Goal: Participate in discussion

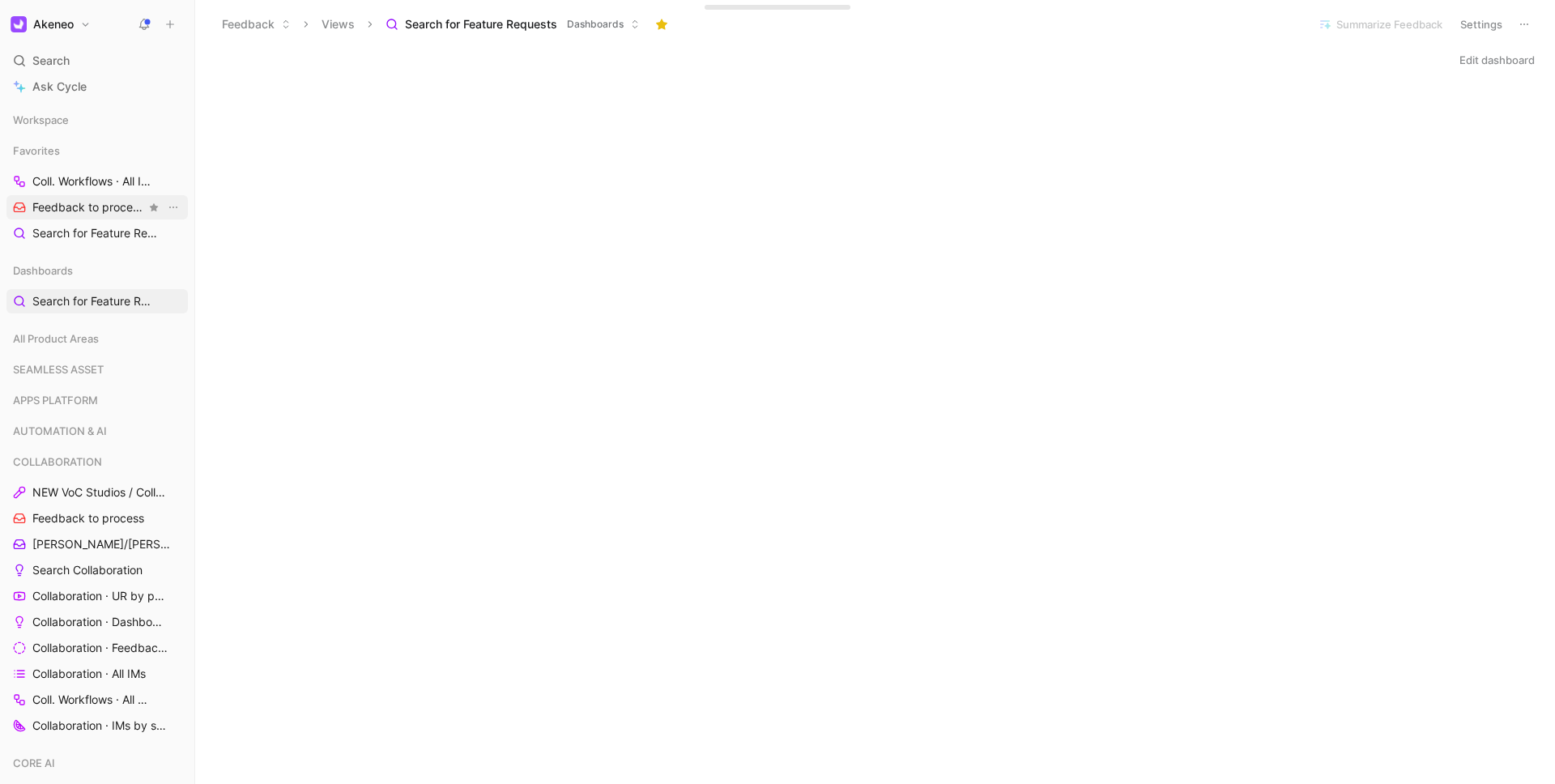
click at [75, 201] on span "Feedback to process COLLABORATION" at bounding box center [89, 207] width 113 height 17
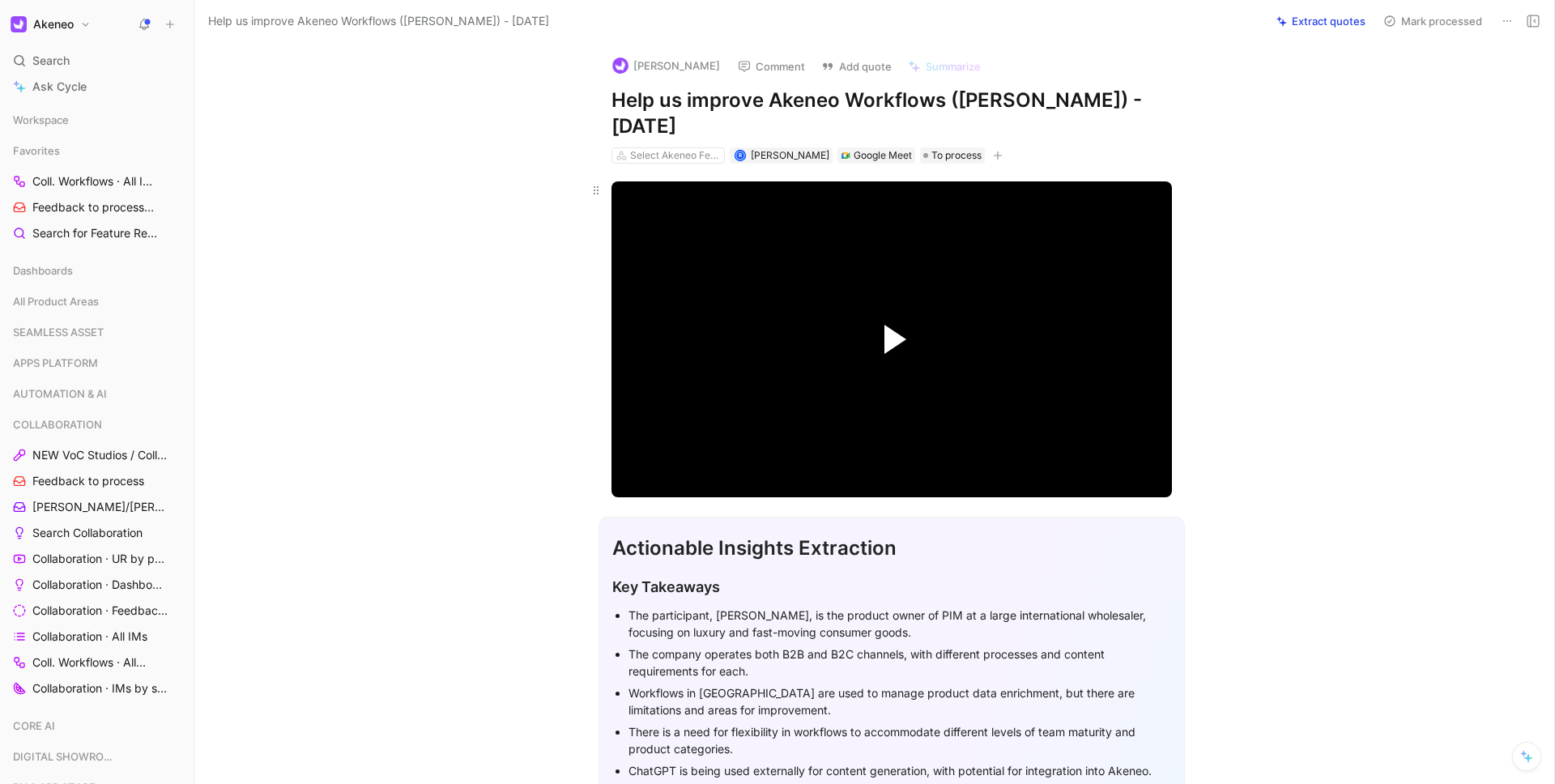
click at [885, 344] on span "Video Player" at bounding box center [896, 339] width 22 height 30
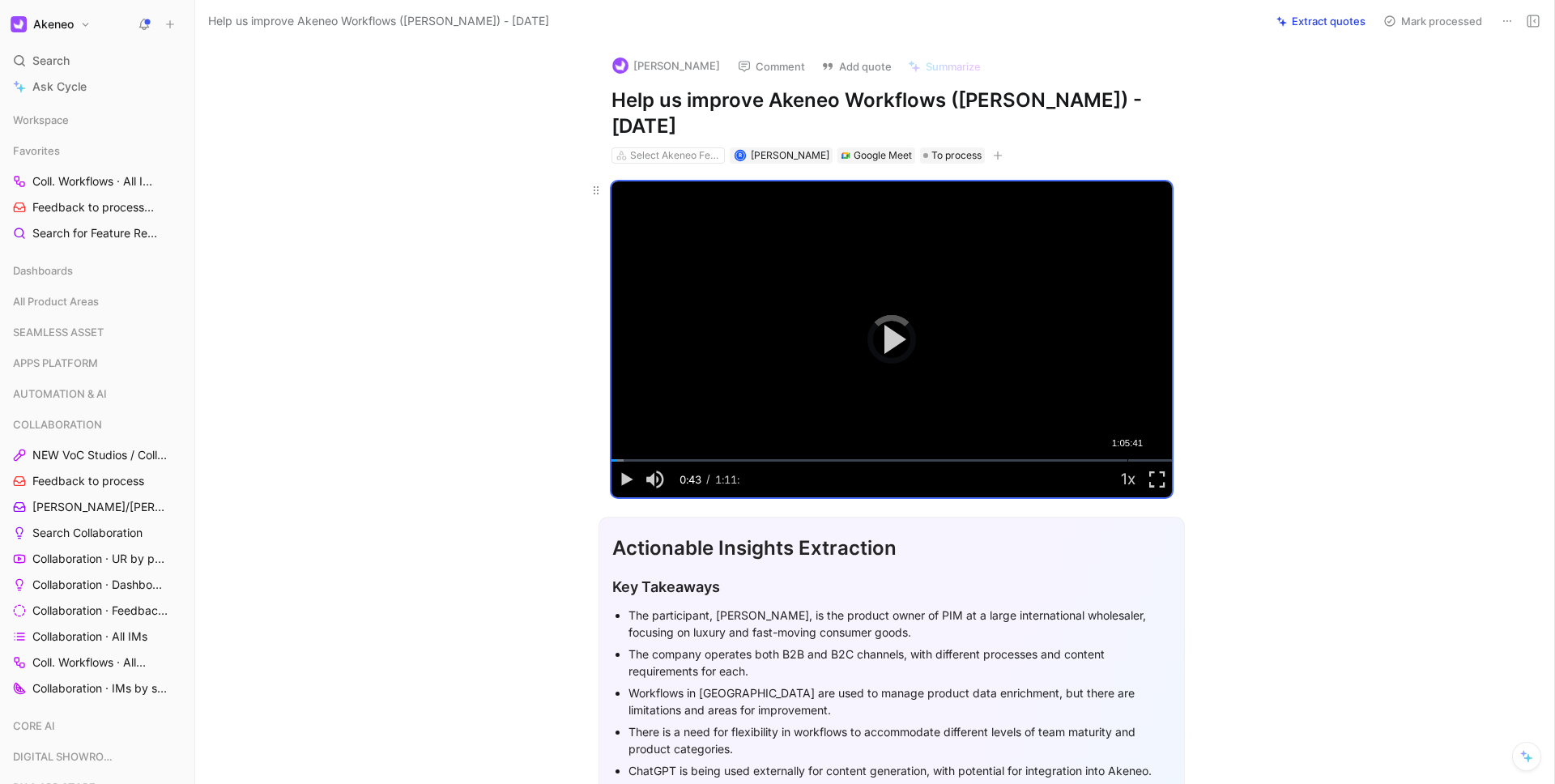
drag, startPoint x: 612, startPoint y: 459, endPoint x: 1124, endPoint y: 455, distance: 512.0
click at [1124, 459] on div "Loaded : 2.22% 1:05:41 1:05:35" at bounding box center [891, 460] width 561 height 3
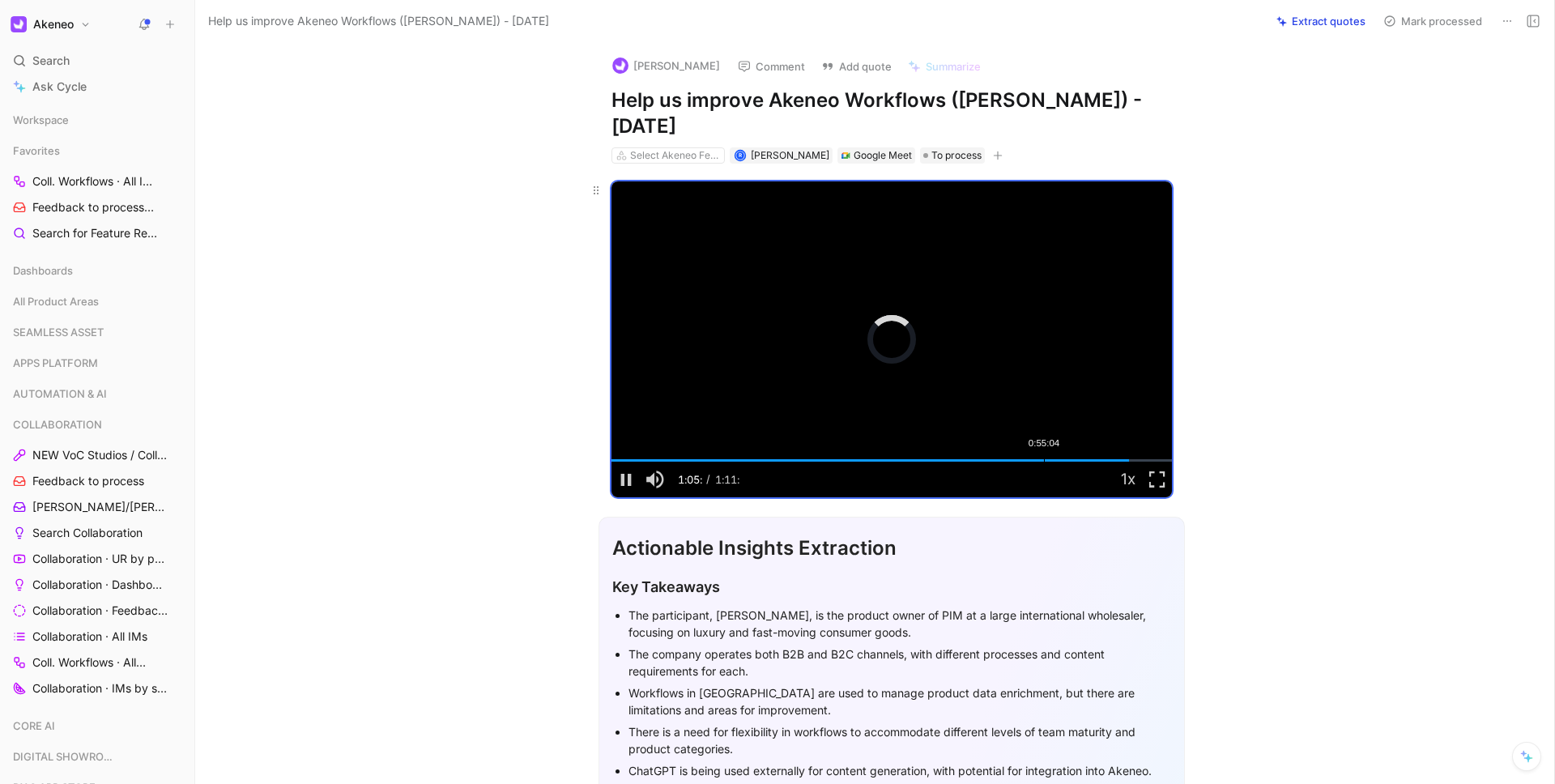
click at [1044, 459] on div "0:55:04" at bounding box center [1044, 460] width 1 height 3
click at [1157, 480] on span "Video Player" at bounding box center [1157, 480] width 30 height 0
click at [626, 480] on span "Video Player" at bounding box center [626, 480] width 30 height 0
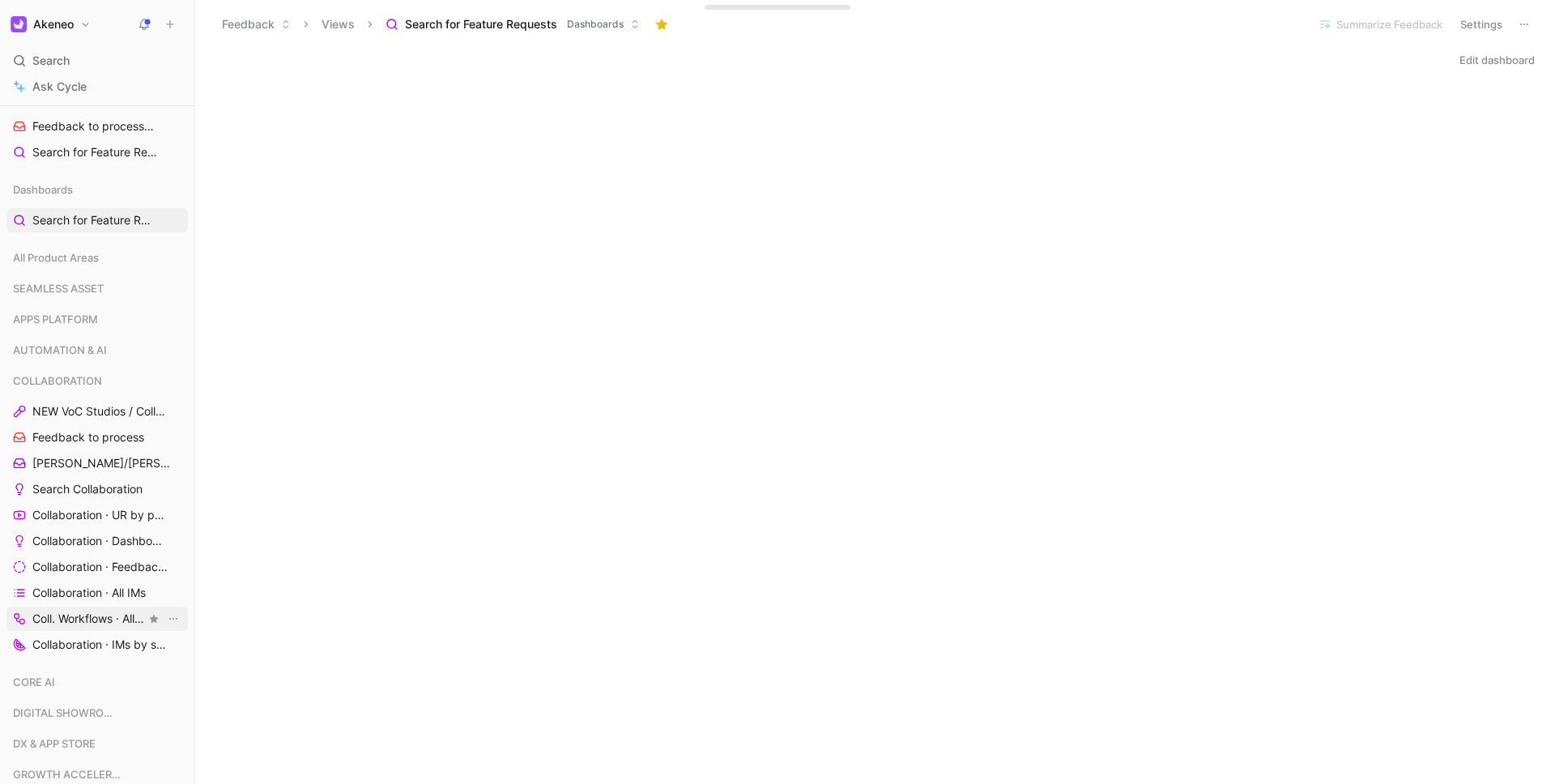
scroll to position [287, 0]
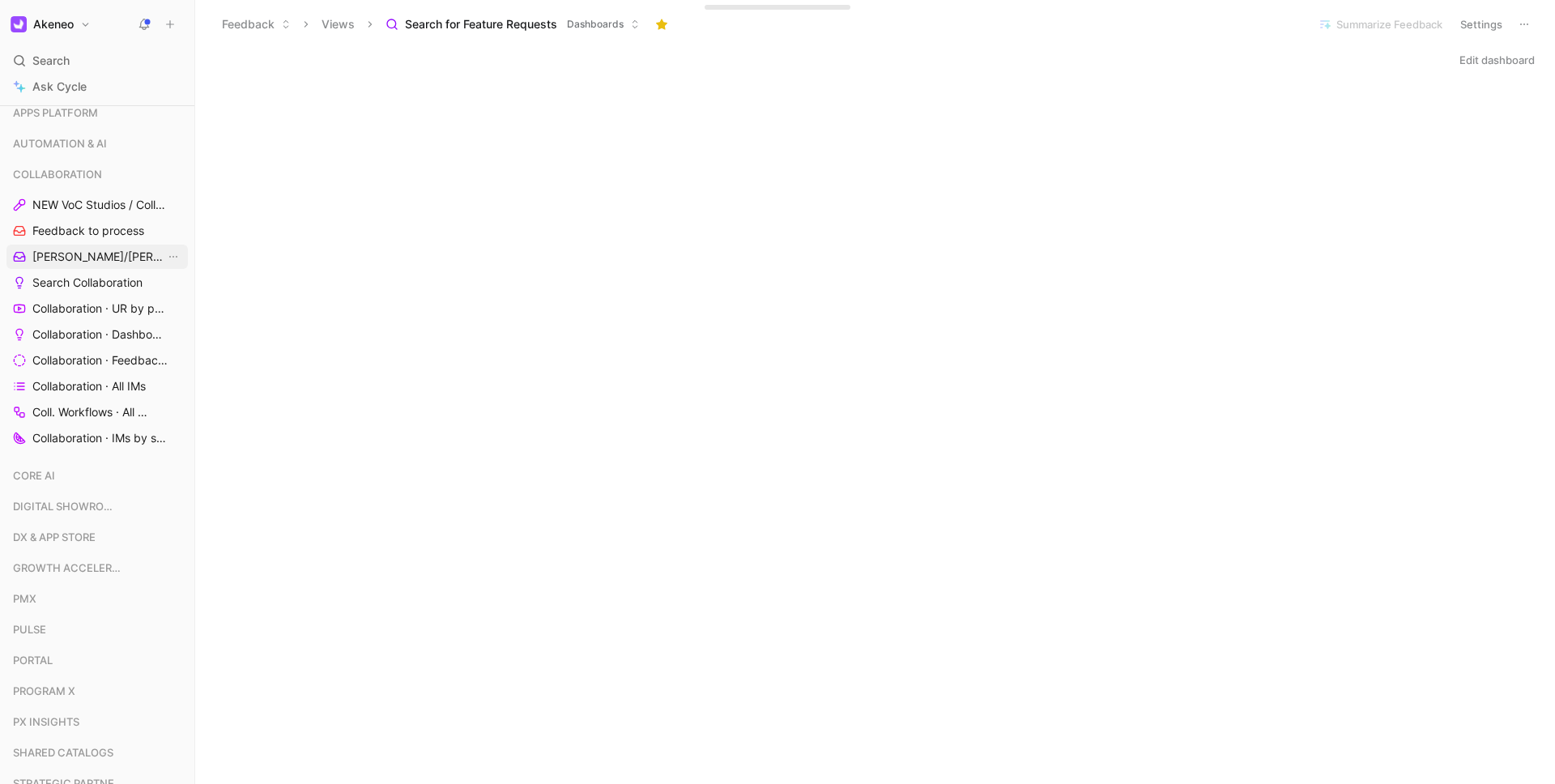
click at [83, 258] on span "[PERSON_NAME]/[PERSON_NAME] Calls" at bounding box center [99, 256] width 133 height 16
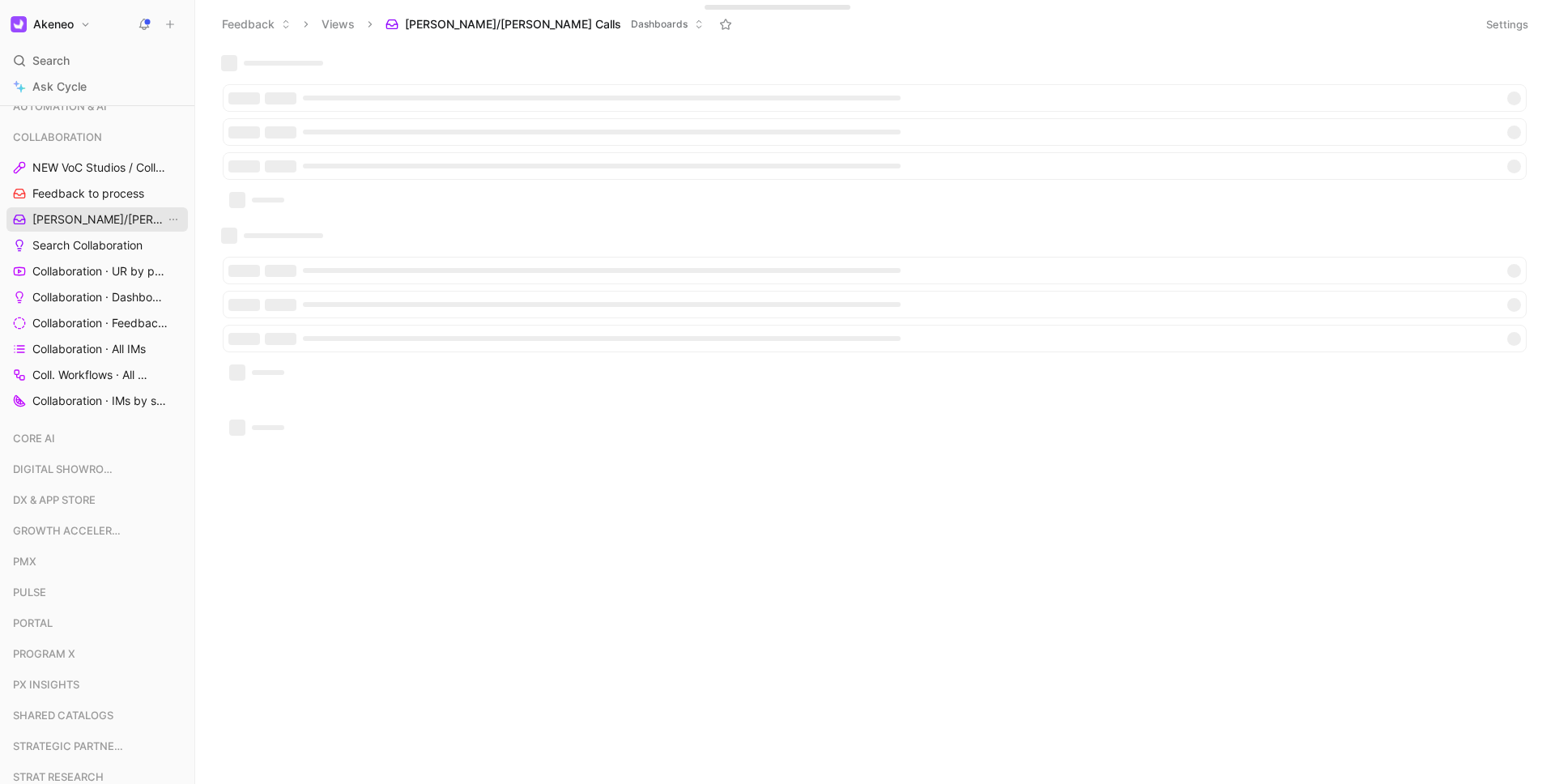
scroll to position [250, 0]
